Goal: Task Accomplishment & Management: Manage account settings

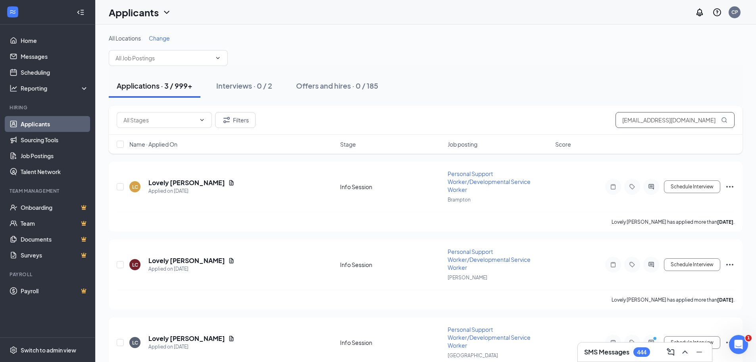
drag, startPoint x: 620, startPoint y: 119, endPoint x: 741, endPoint y: 114, distance: 122.0
click at [756, 108] on html "Home Messages Scheduling Reporting Hiring Applicants Sourcing Tools Job Posting…" at bounding box center [378, 181] width 756 height 362
paste input "preetkaur12767"
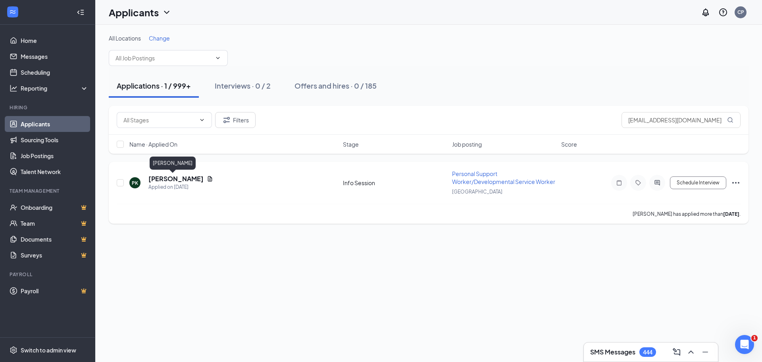
click at [158, 181] on h5 "[PERSON_NAME]" at bounding box center [175, 178] width 55 height 9
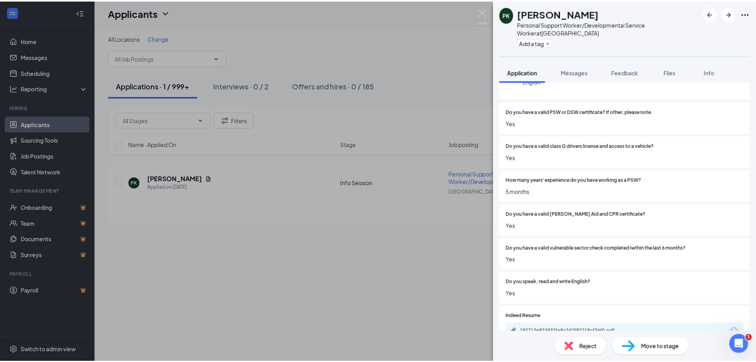
scroll to position [129, 0]
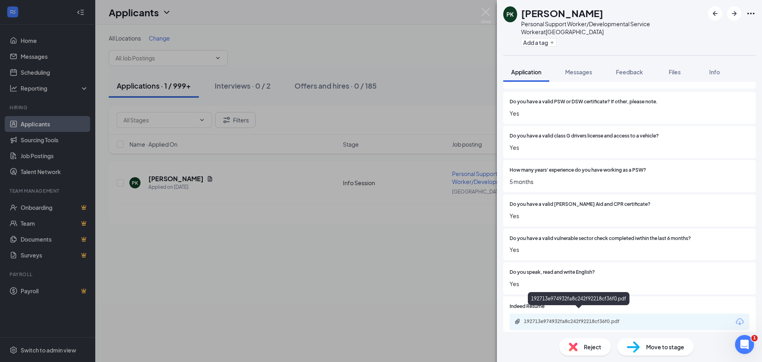
click at [537, 318] on div "192713e974932fa8c242f92218cf36f0.pdf" at bounding box center [579, 321] width 111 height 6
click at [485, 14] on img at bounding box center [486, 15] width 10 height 15
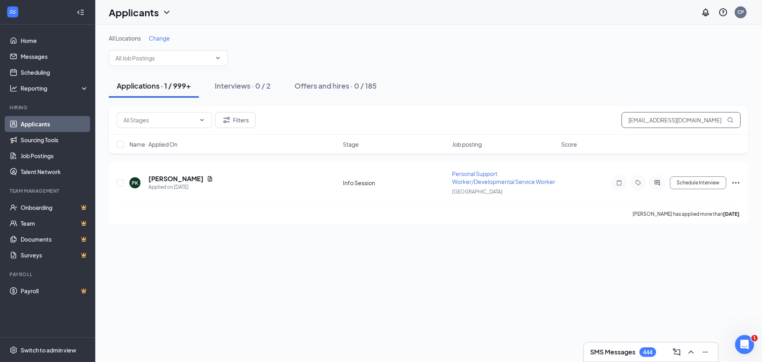
drag, startPoint x: 624, startPoint y: 120, endPoint x: 515, endPoint y: 122, distance: 108.8
click at [516, 120] on div "Filters [EMAIL_ADDRESS][DOMAIN_NAME]" at bounding box center [429, 120] width 624 height 16
paste input "ohiakwuchinonye16"
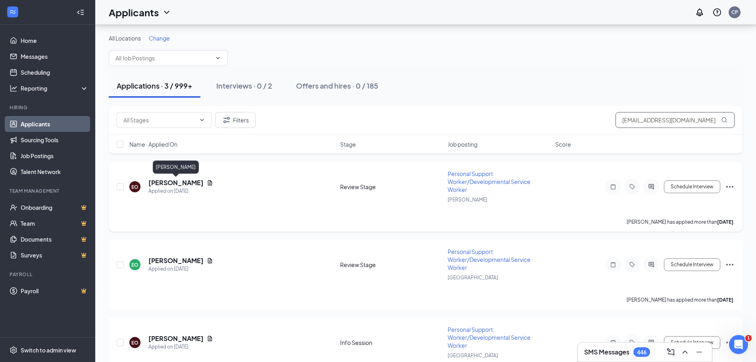
scroll to position [35, 0]
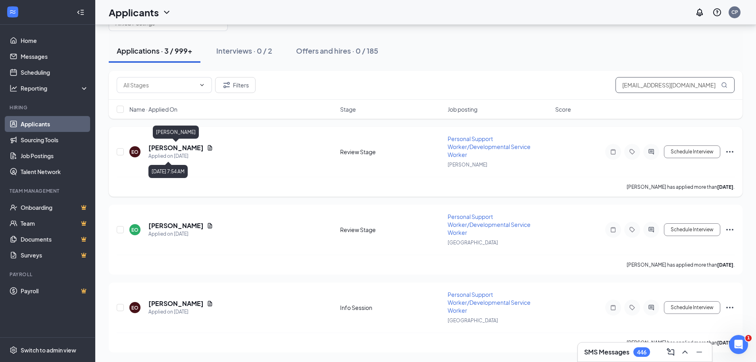
type input "[EMAIL_ADDRESS][DOMAIN_NAME]"
click at [162, 149] on h5 "[PERSON_NAME]" at bounding box center [175, 147] width 55 height 9
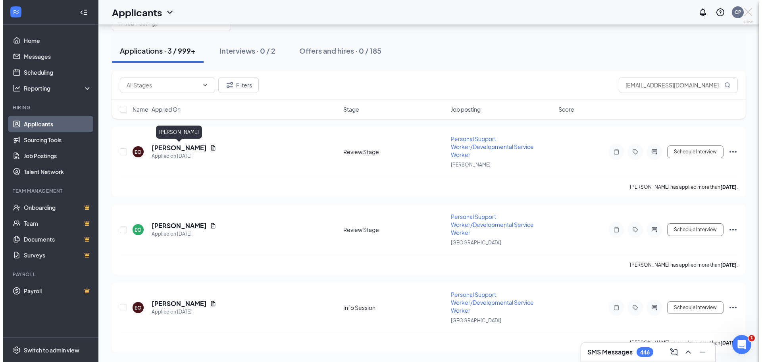
scroll to position [11, 0]
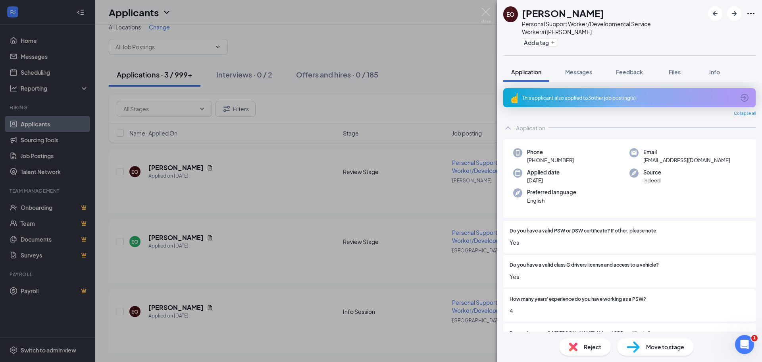
click at [656, 346] on span "Move to stage" at bounding box center [665, 346] width 38 height 9
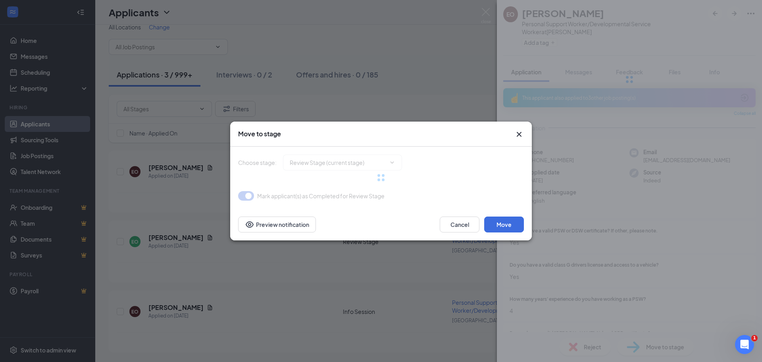
type input "Info Session (next stage)"
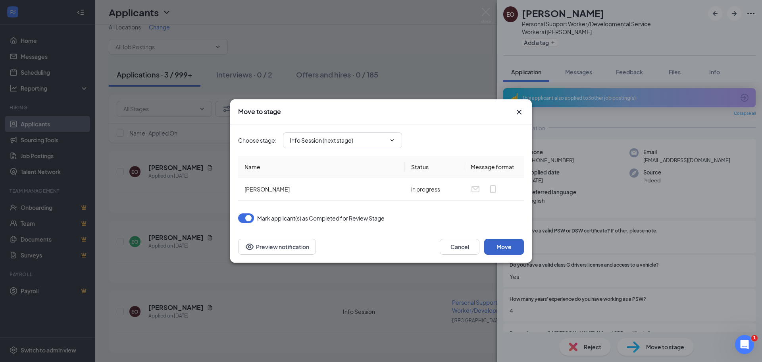
click at [503, 248] on button "Move" at bounding box center [504, 247] width 40 height 16
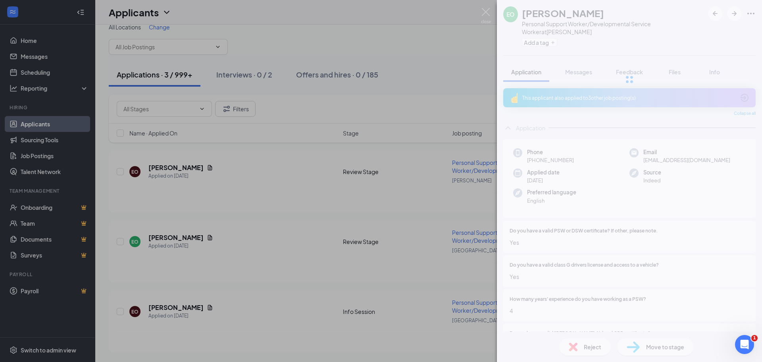
click at [179, 235] on div "[PERSON_NAME] Personal Support Worker/Developmental Service Worker at [GEOGRAPH…" at bounding box center [381, 181] width 762 height 362
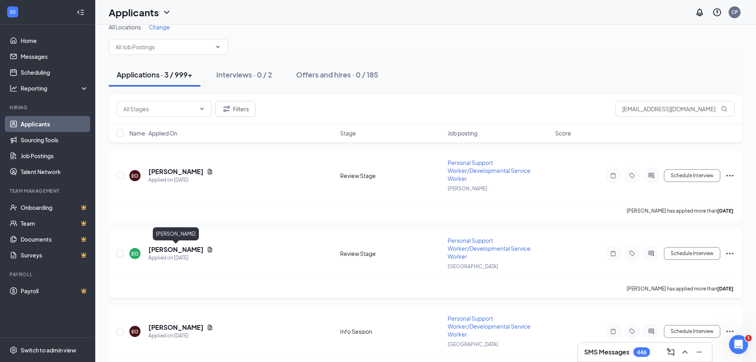
click at [174, 246] on h5 "[PERSON_NAME]" at bounding box center [175, 249] width 55 height 9
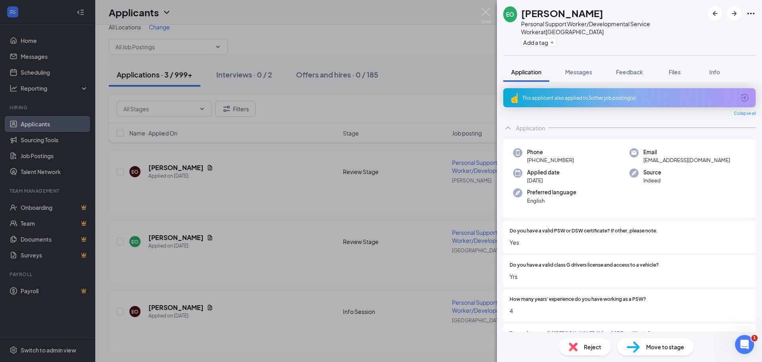
click at [674, 350] on span "Move to stage" at bounding box center [665, 346] width 38 height 9
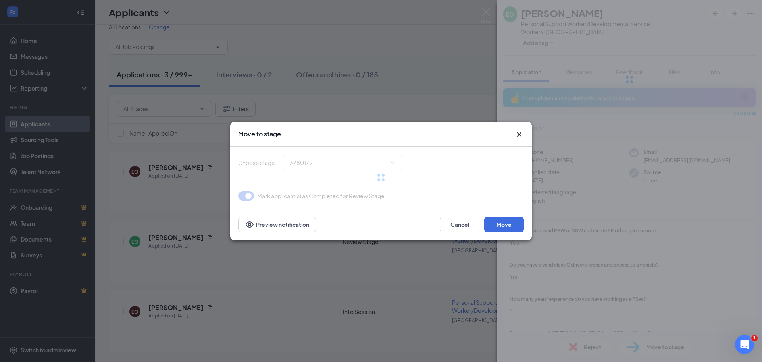
type input "Info Session (next stage)"
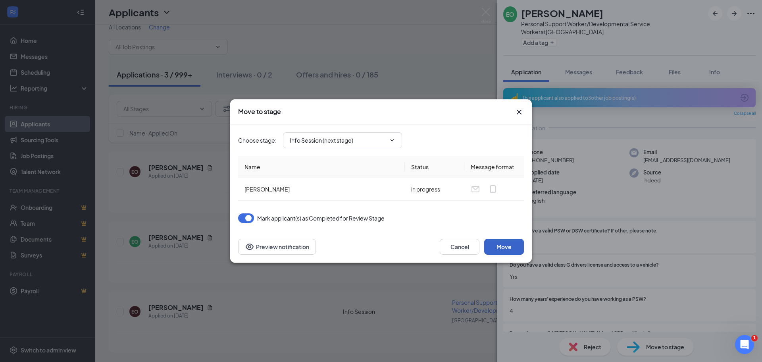
click at [500, 247] on button "Move" at bounding box center [504, 247] width 40 height 16
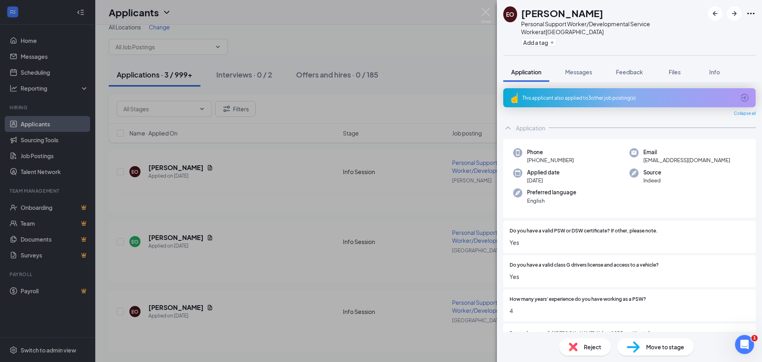
scroll to position [120, 0]
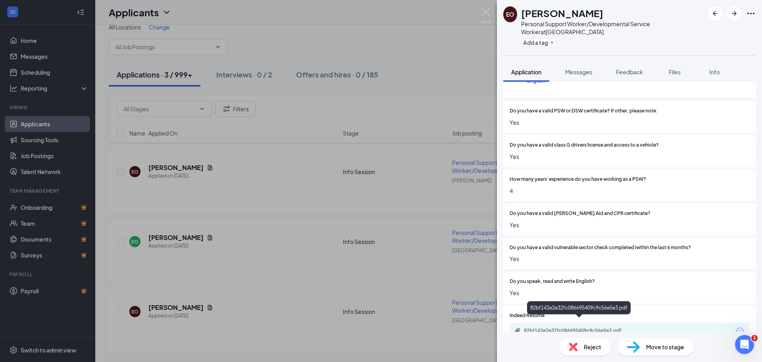
click at [560, 327] on div "82bf143e2e32fc086695409c9c56e5e3.pdf" at bounding box center [579, 330] width 111 height 6
